Goal: Transaction & Acquisition: Purchase product/service

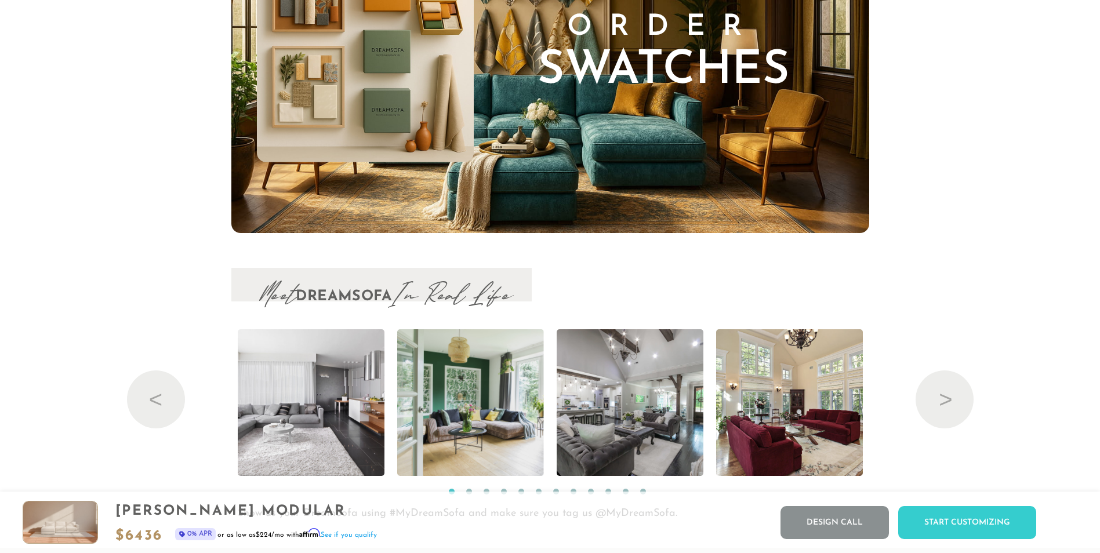
scroll to position [12296, 0]
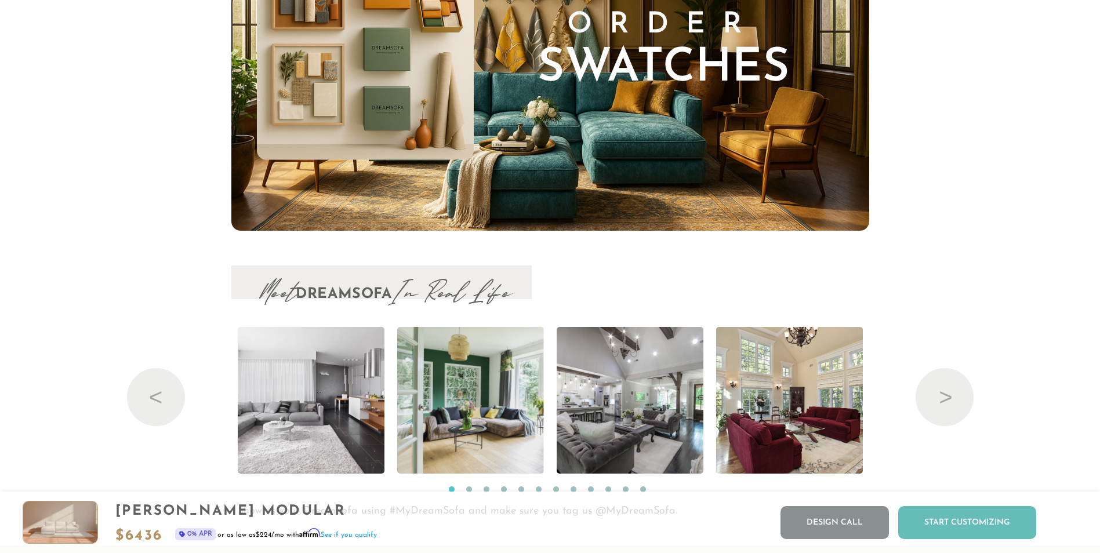
click at [999, 524] on div "Start Customizing" at bounding box center [968, 522] width 138 height 33
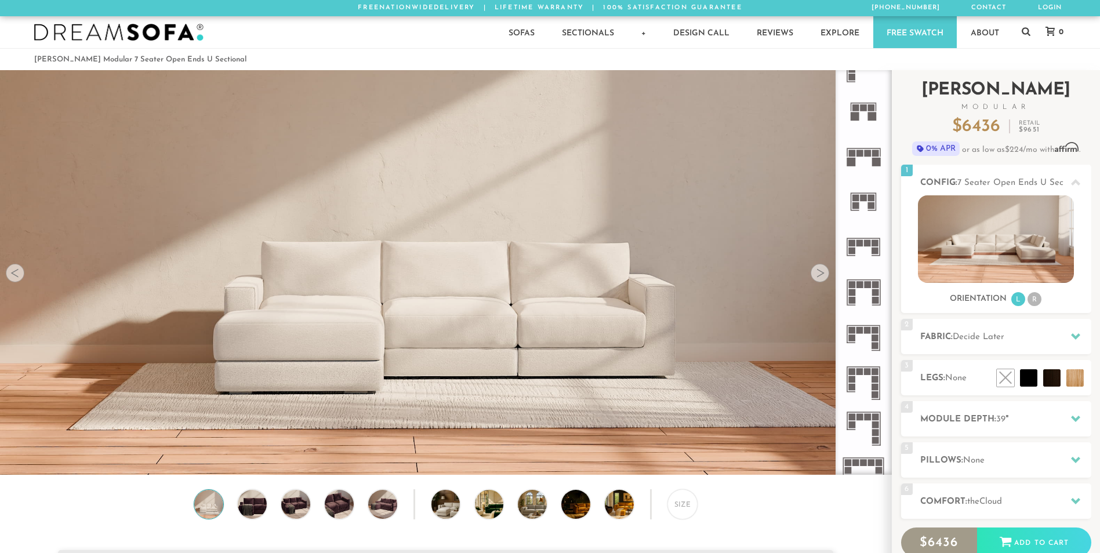
scroll to position [13568, 1092]
click at [1038, 302] on li "R" at bounding box center [1035, 299] width 14 height 14
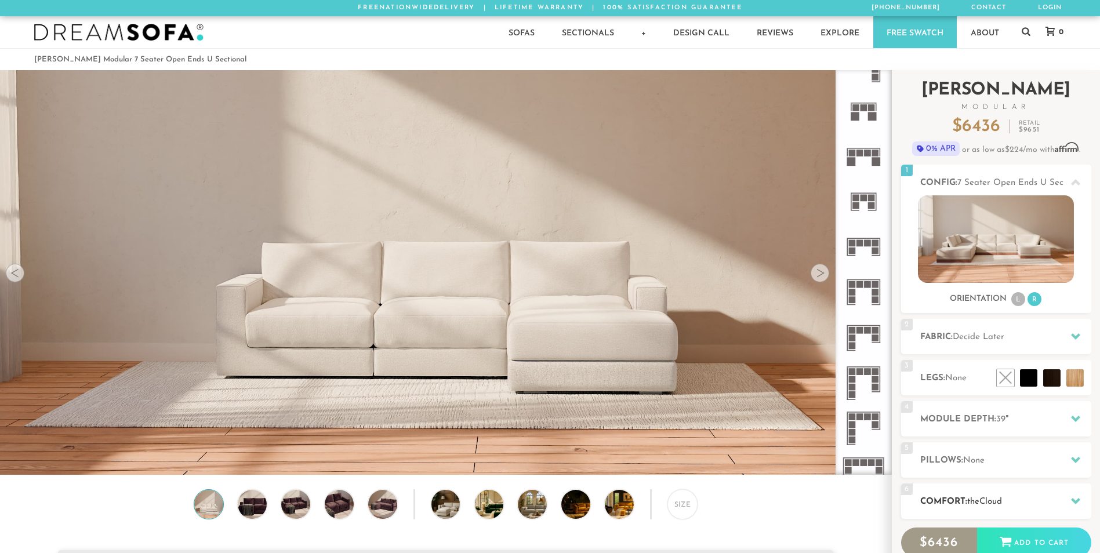
click at [1002, 504] on span "Cloud" at bounding box center [991, 502] width 23 height 9
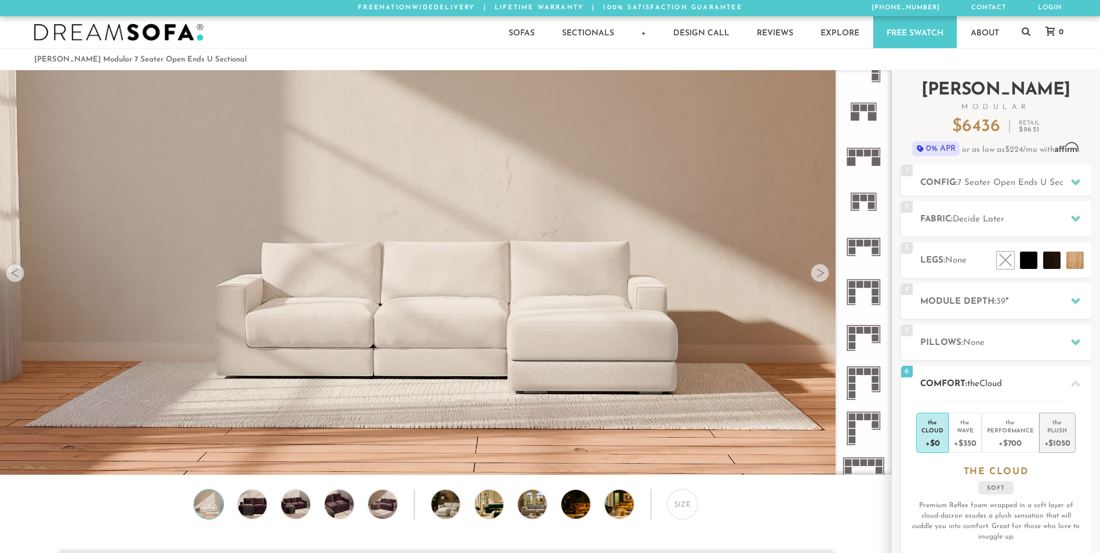
click at [1055, 437] on div "+$1050" at bounding box center [1058, 442] width 26 height 17
click at [995, 216] on span "Decide Later" at bounding box center [979, 219] width 52 height 9
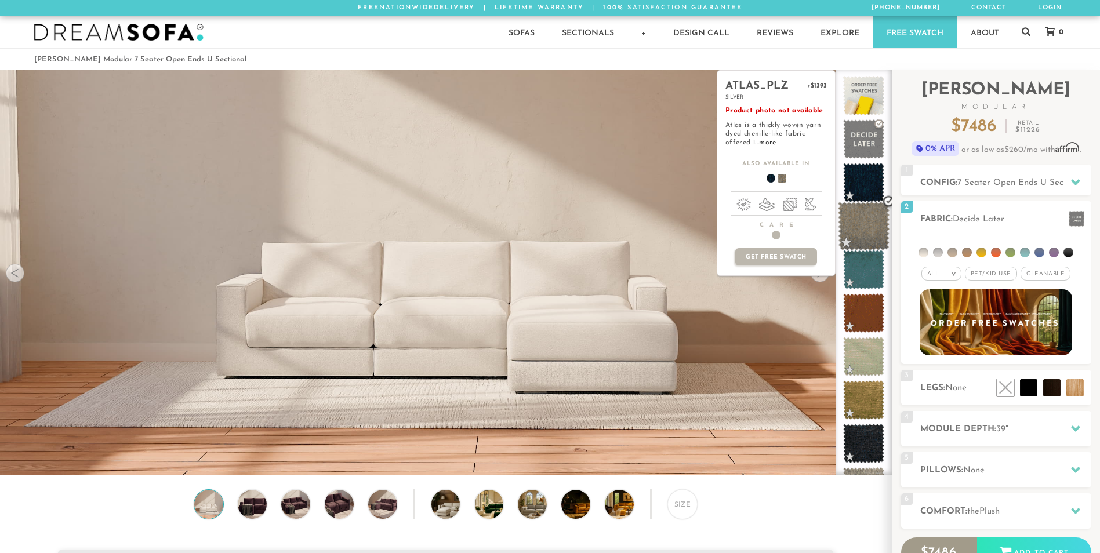
click at [866, 221] on span at bounding box center [864, 226] width 52 height 49
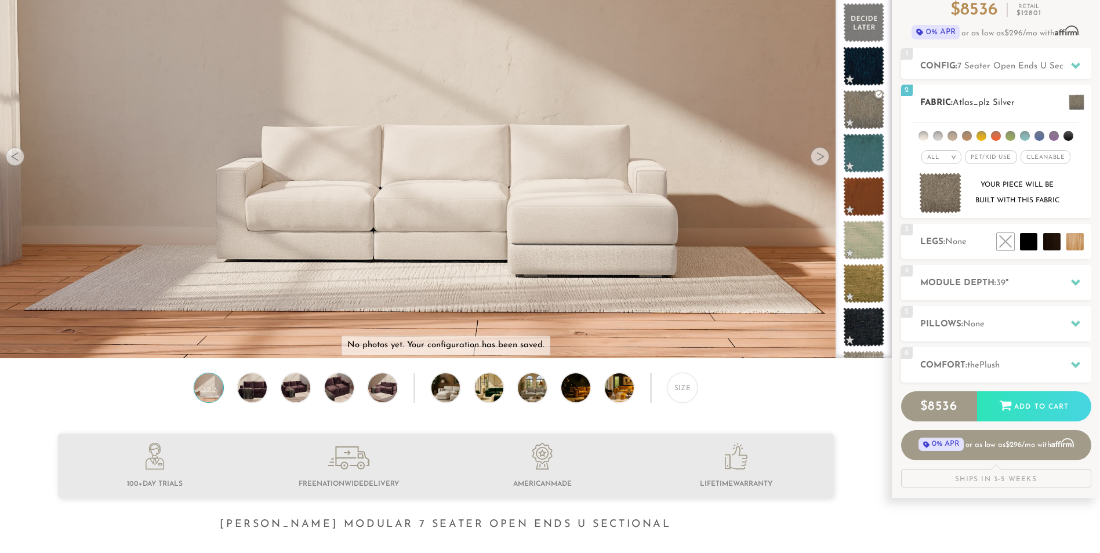
scroll to position [121, 0]
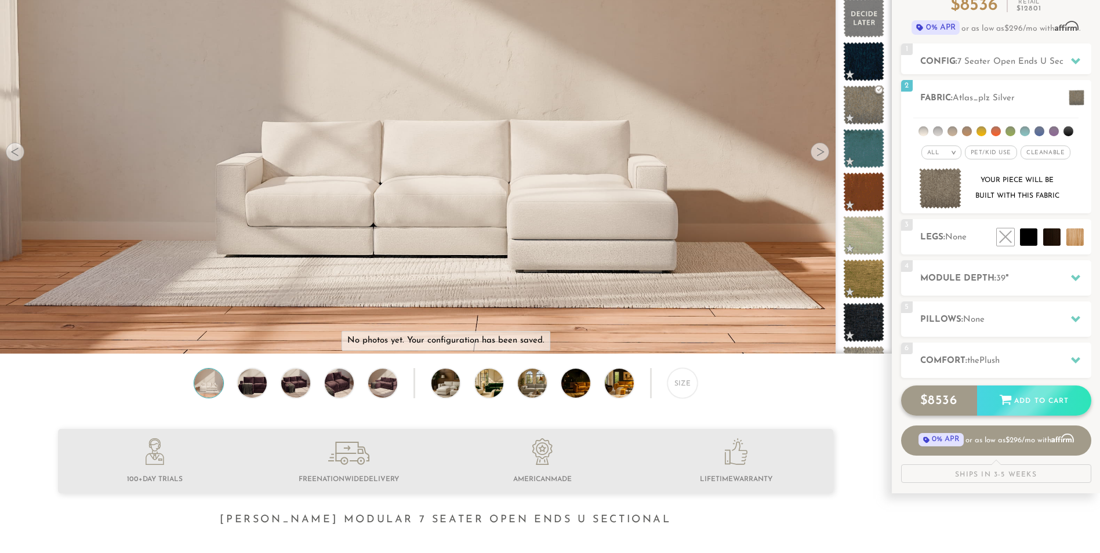
click at [1022, 404] on div "Add to Cart" at bounding box center [1034, 401] width 114 height 31
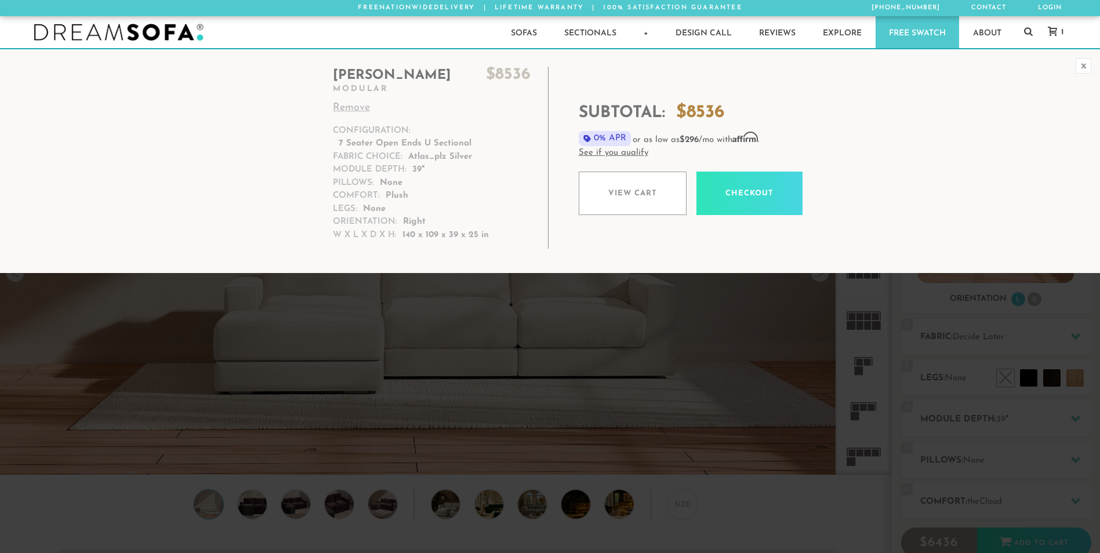
click at [627, 194] on link "View cart" at bounding box center [633, 194] width 108 height 44
